Goal: Task Accomplishment & Management: Use online tool/utility

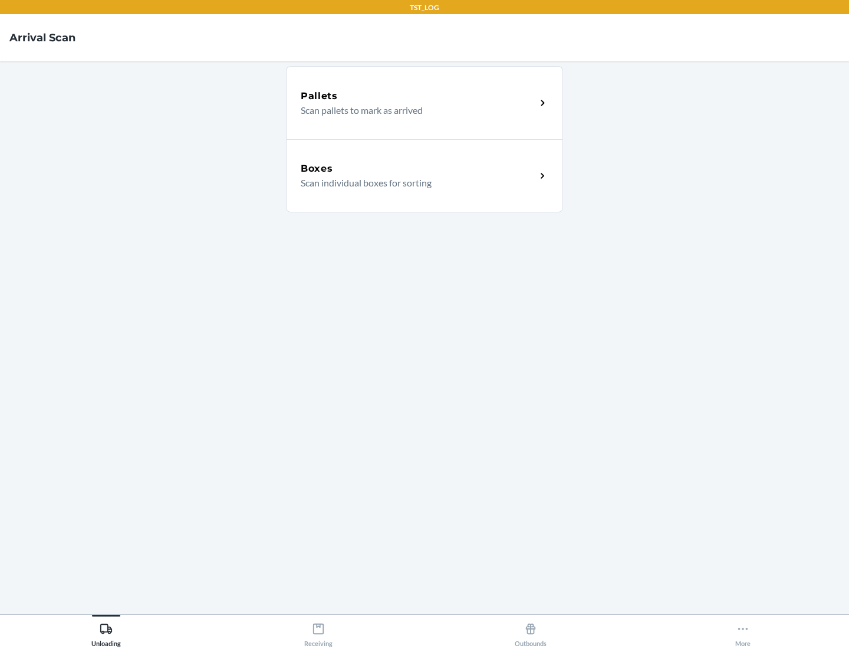
click at [418, 169] on div "Boxes" at bounding box center [418, 169] width 235 height 14
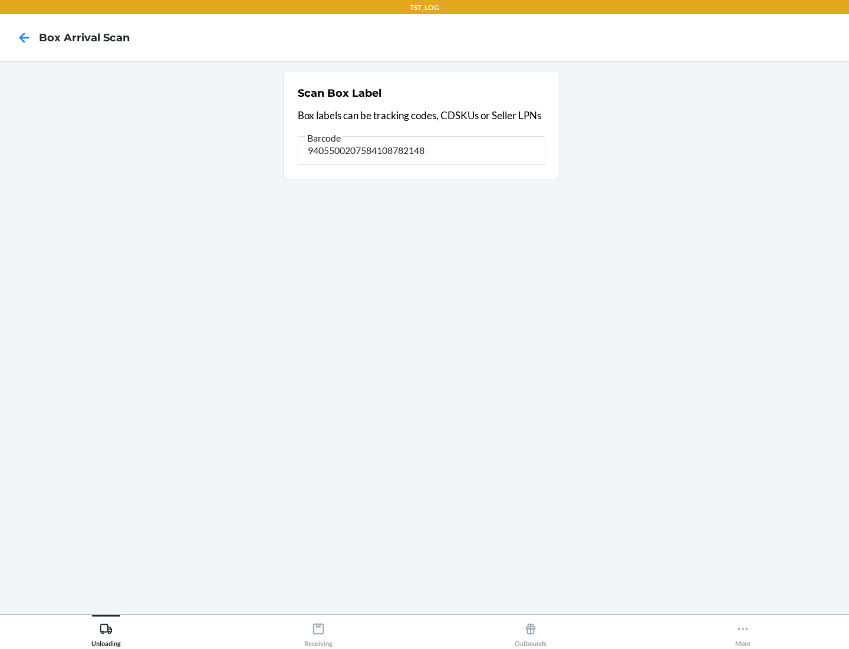
type input "9405500207584108782148"
